Goal: Navigation & Orientation: Understand site structure

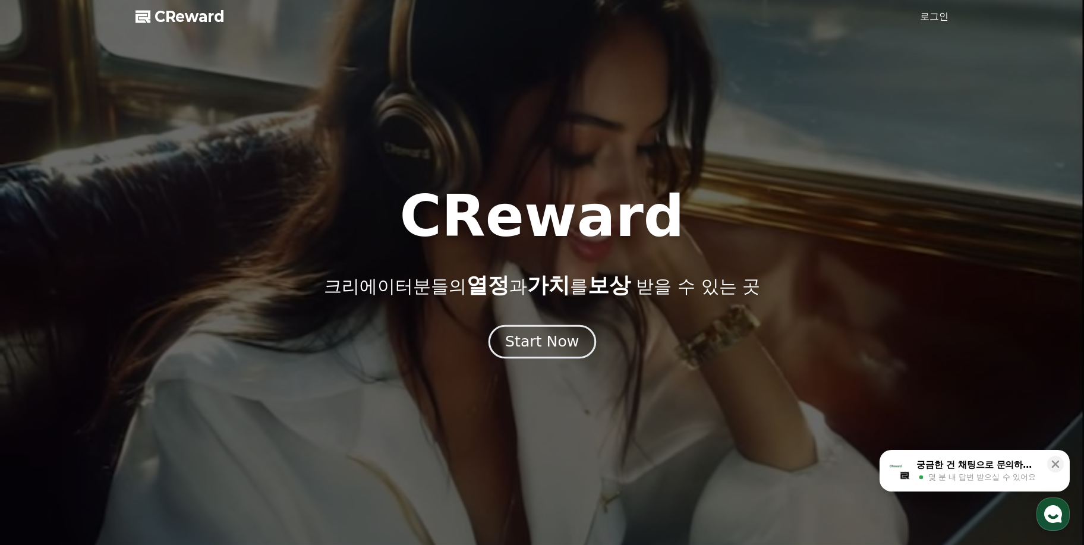
click at [560, 335] on div "Start Now" at bounding box center [542, 342] width 74 height 20
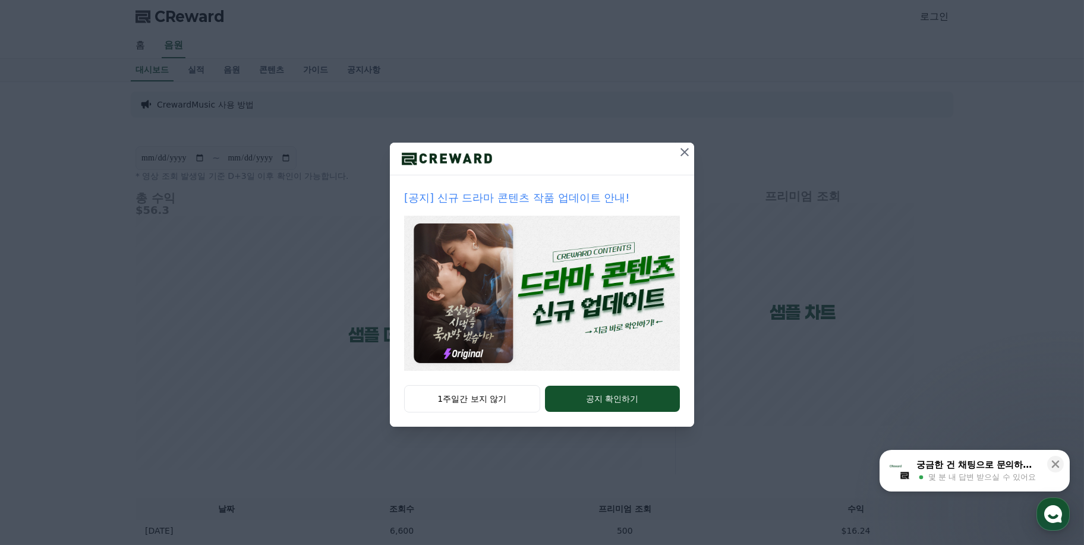
click at [682, 150] on icon at bounding box center [685, 152] width 14 height 14
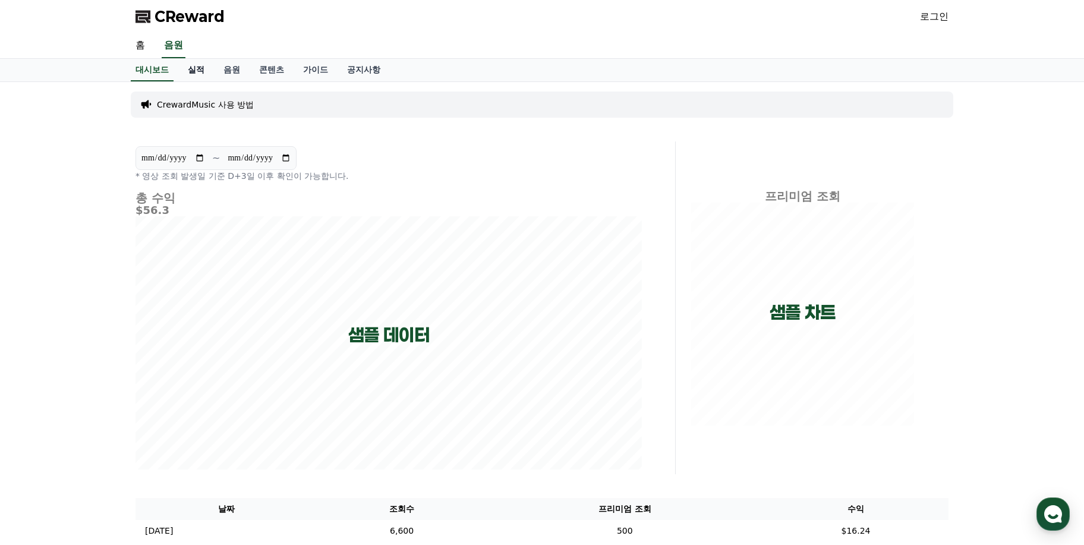
click at [201, 64] on link "실적" at bounding box center [196, 70] width 36 height 23
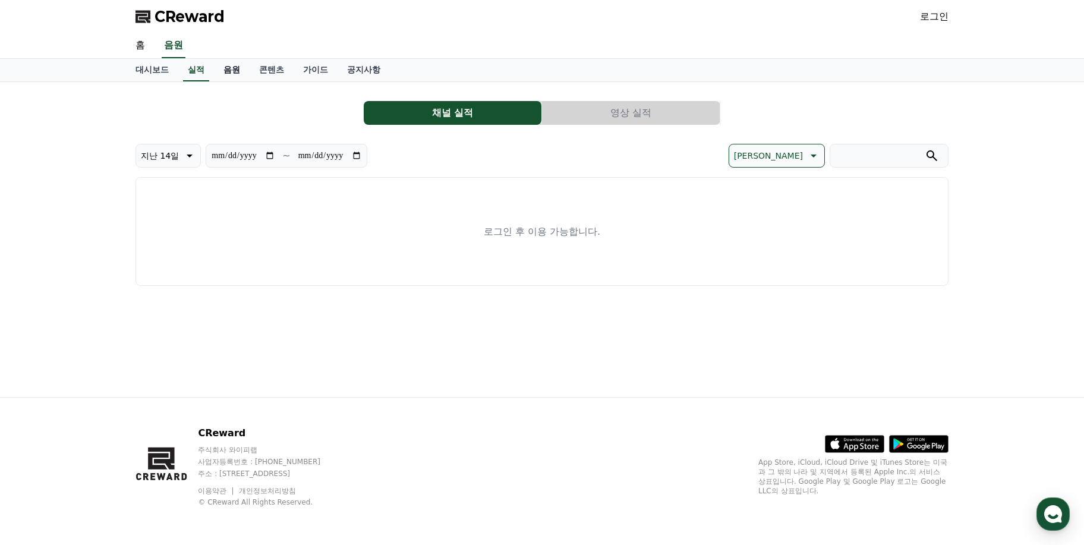
click at [226, 67] on link "음원" at bounding box center [232, 70] width 36 height 23
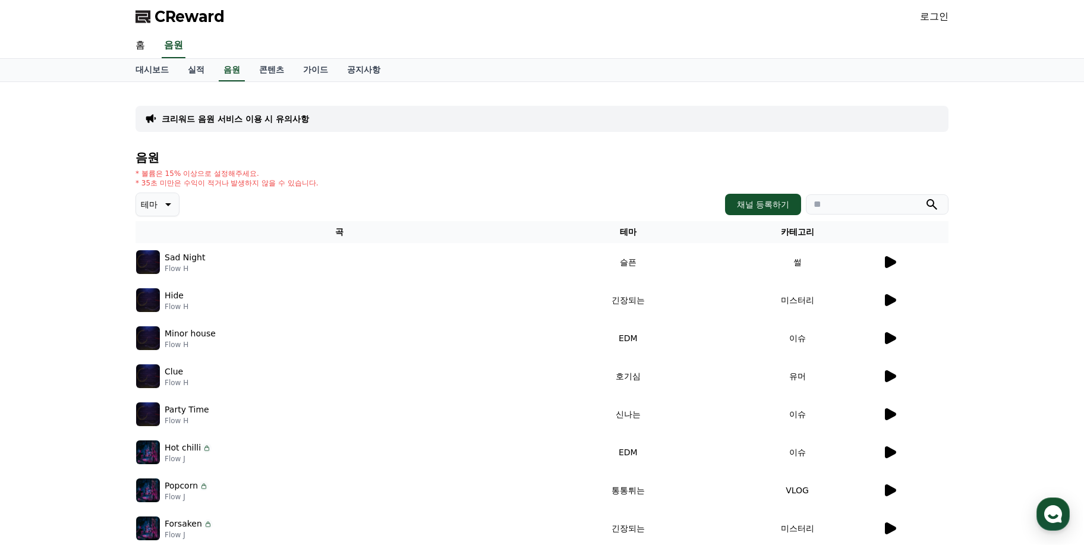
click at [885, 263] on icon at bounding box center [890, 262] width 11 height 12
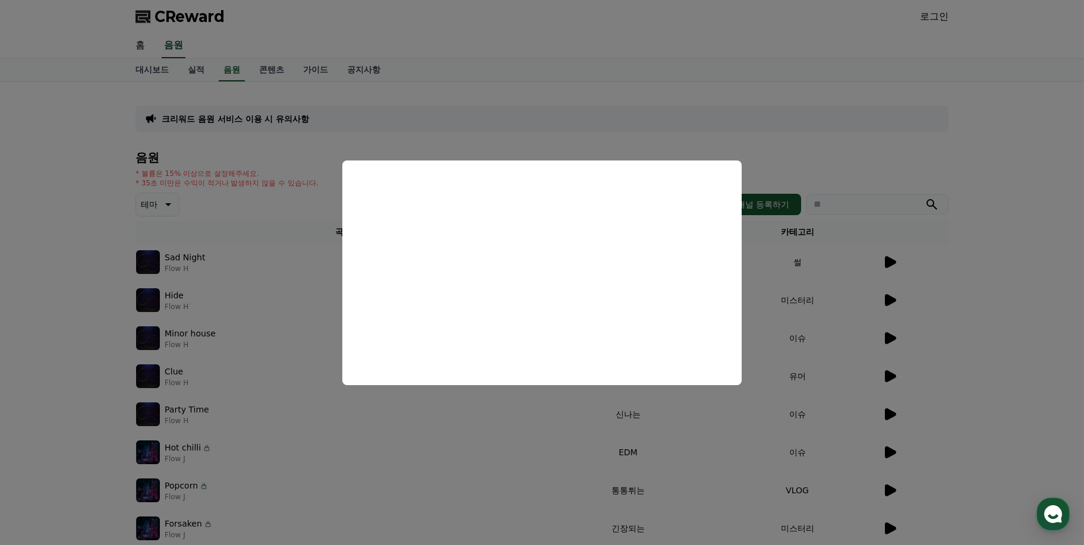
click at [755, 102] on button "close modal" at bounding box center [542, 272] width 1084 height 545
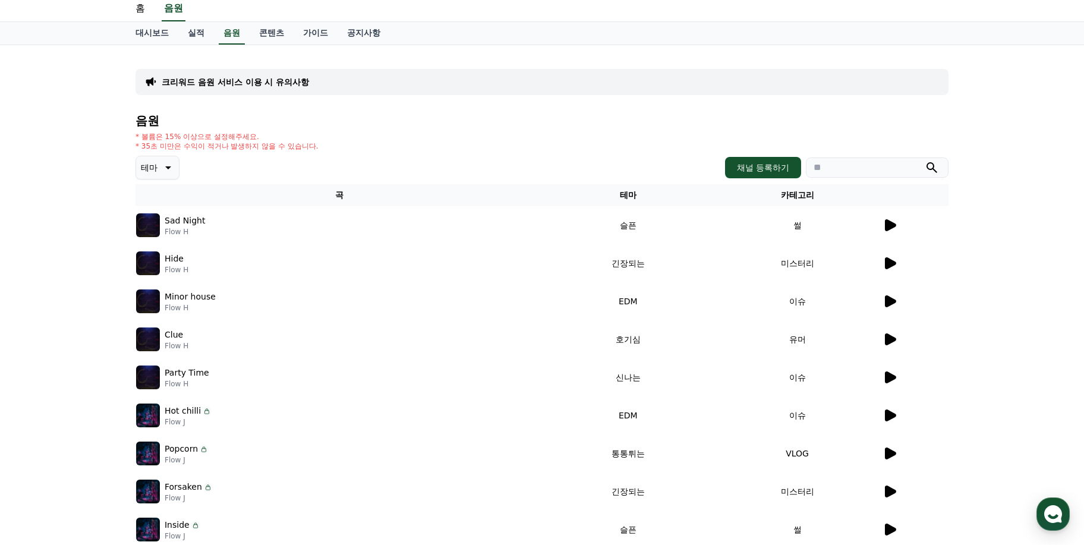
scroll to position [57, 0]
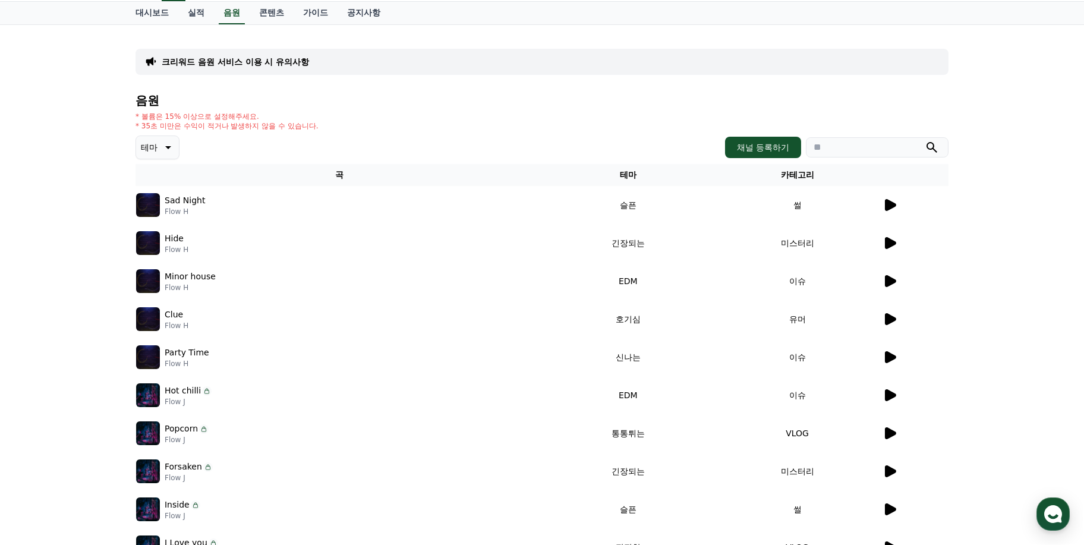
click at [895, 320] on icon at bounding box center [890, 319] width 14 height 14
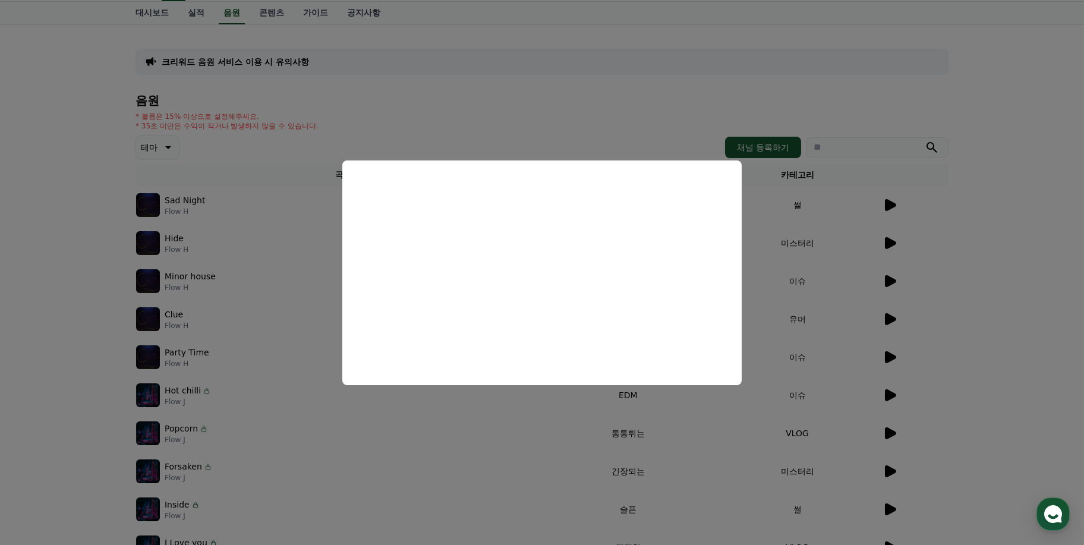
click at [988, 221] on button "close modal" at bounding box center [542, 272] width 1084 height 545
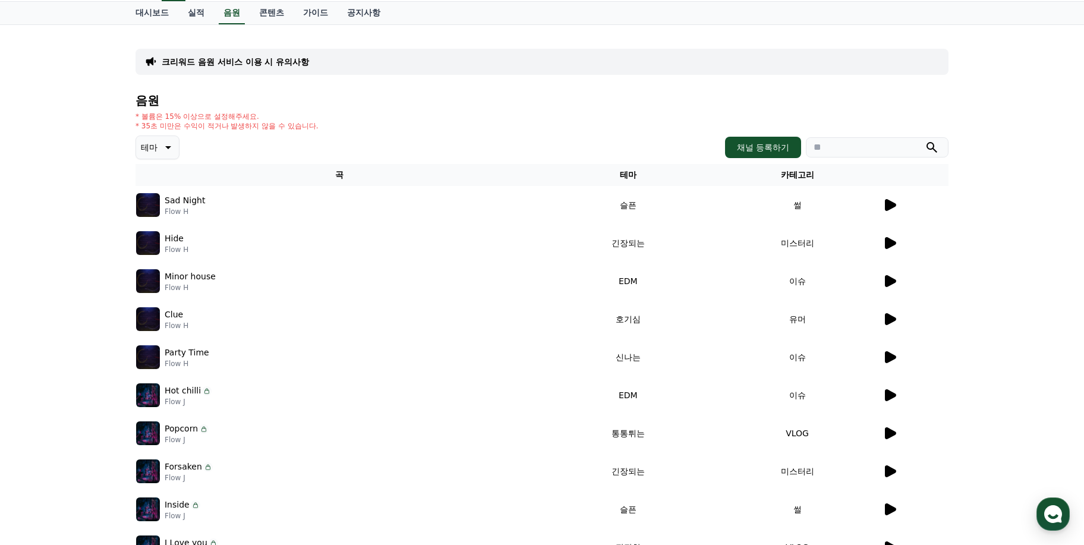
click at [895, 355] on icon at bounding box center [890, 357] width 14 height 14
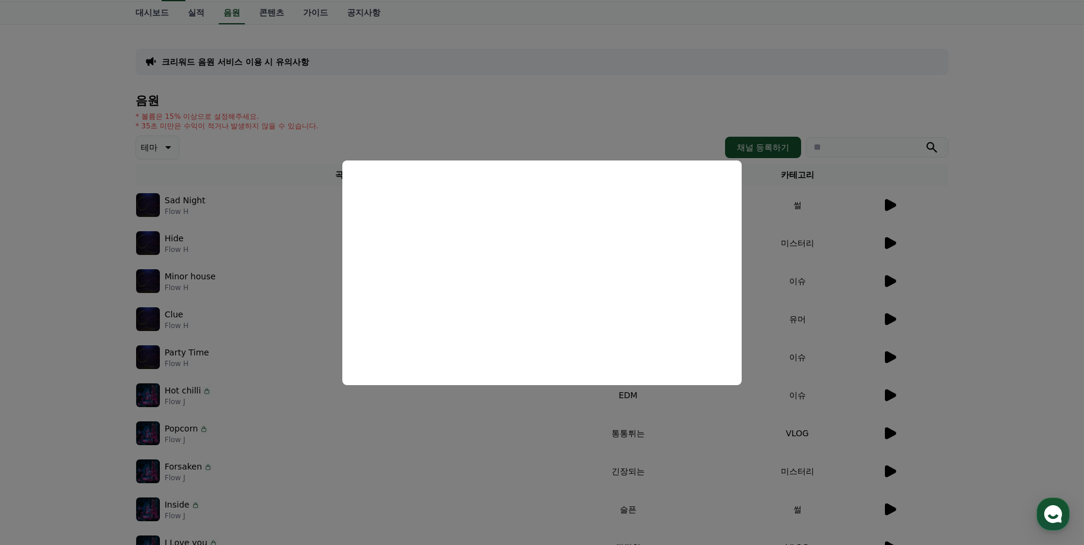
click at [1081, 317] on button "close modal" at bounding box center [542, 272] width 1084 height 545
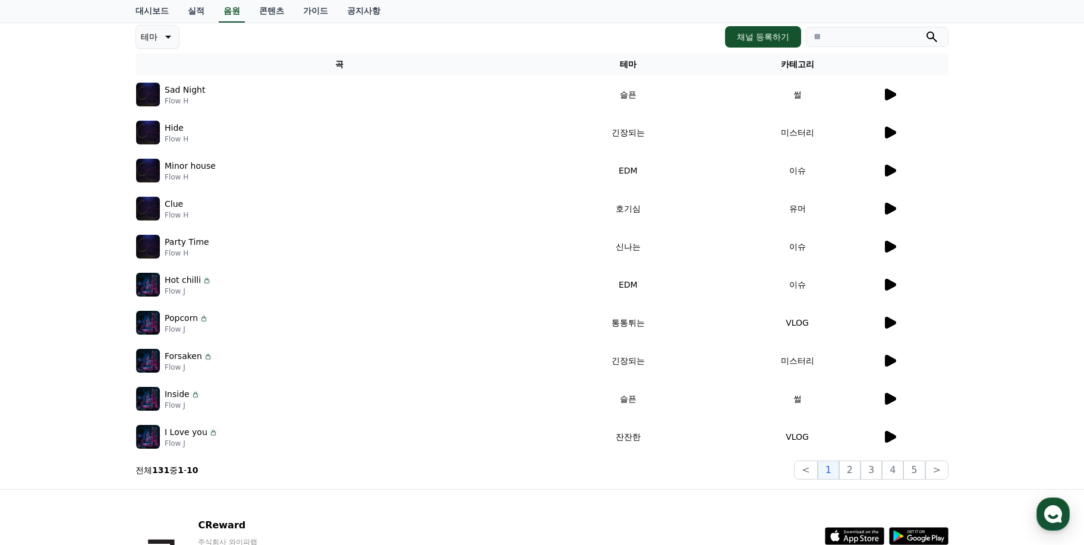
scroll to position [171, 0]
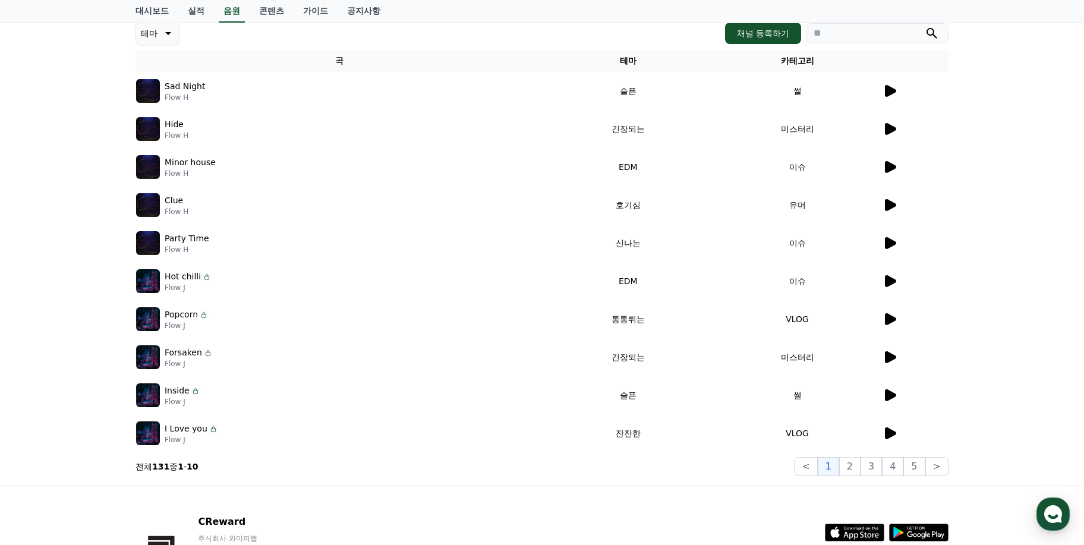
click at [893, 318] on icon at bounding box center [890, 319] width 11 height 12
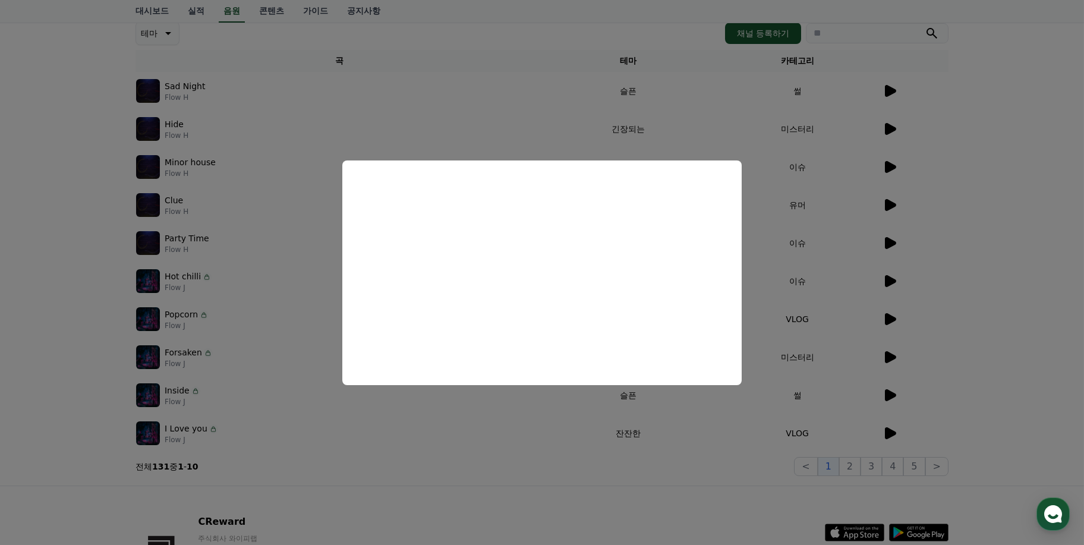
click at [988, 275] on button "close modal" at bounding box center [542, 272] width 1084 height 545
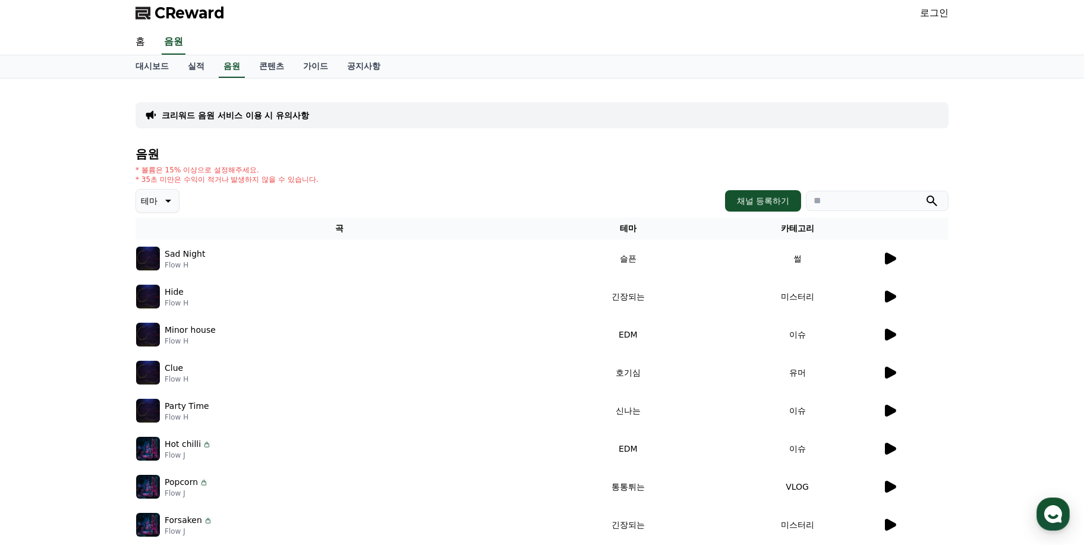
scroll to position [0, 0]
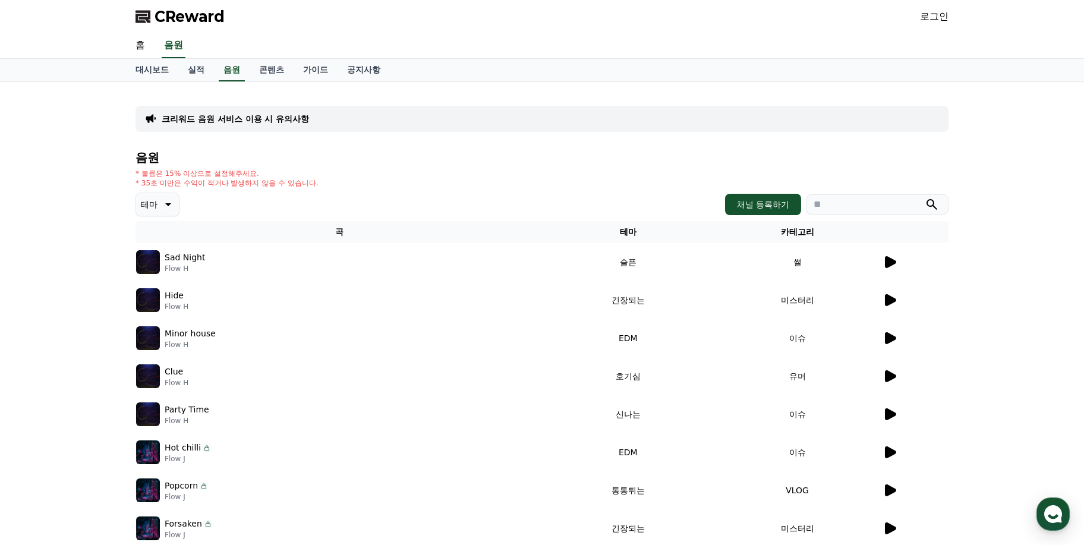
click at [664, 134] on div "크리워드 음원 서비스 이용 시 유의사항 음원 * 볼륨은 15% 이상으로 설정해주세요. * 35초 미만은 수익이 적거나 발생하지 않을 수 있습니…" at bounding box center [542, 370] width 813 height 556
click at [291, 71] on link "콘텐츠" at bounding box center [272, 70] width 44 height 23
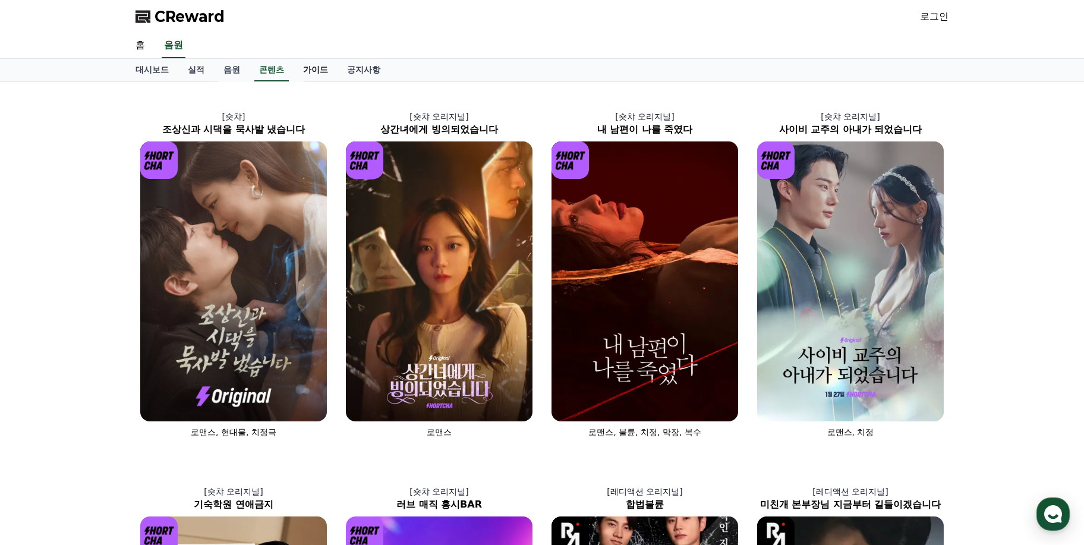
click at [313, 74] on link "가이드" at bounding box center [316, 70] width 44 height 23
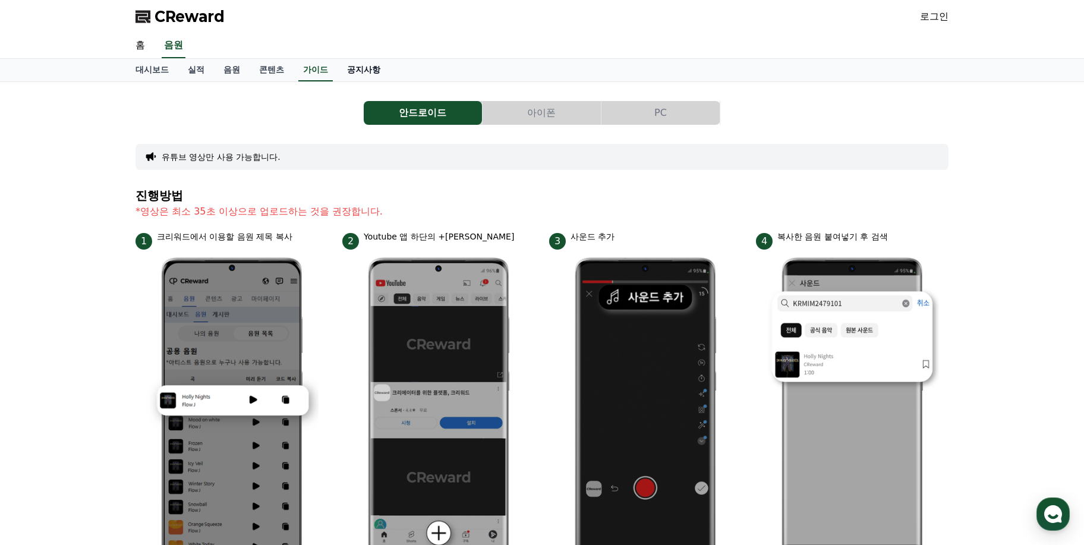
click at [354, 74] on link "공지사항" at bounding box center [364, 70] width 52 height 23
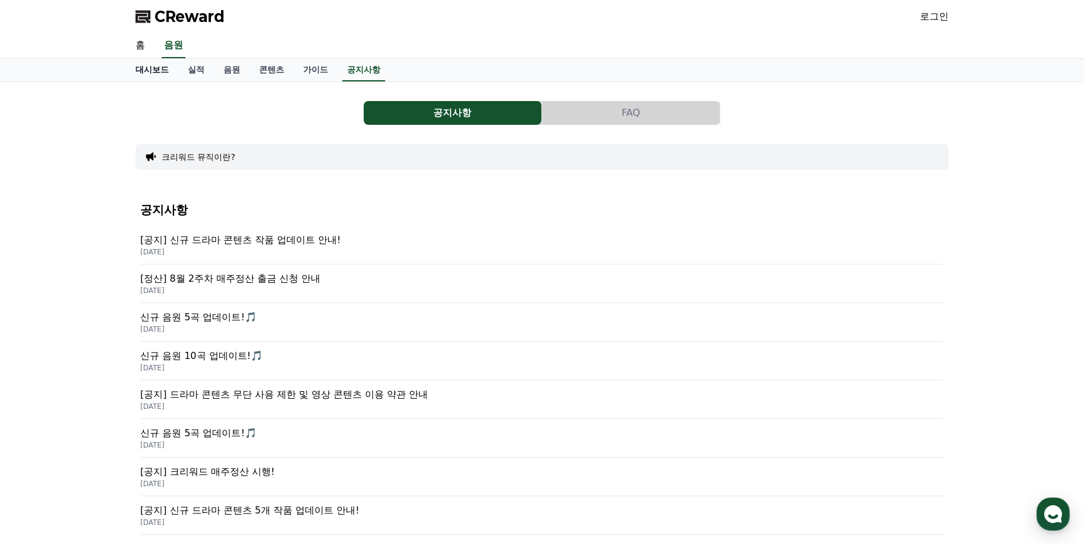
click at [151, 75] on link "대시보드" at bounding box center [152, 70] width 52 height 23
